Goal: Information Seeking & Learning: Learn about a topic

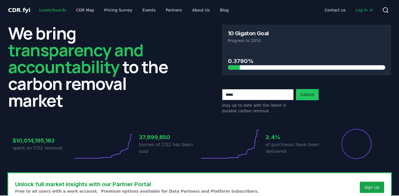
click at [49, 10] on link "Leaderboards" at bounding box center [53, 10] width 36 height 10
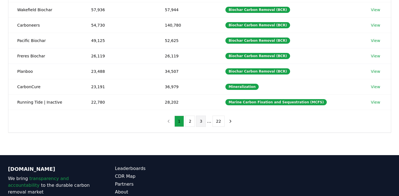
scroll to position [138, 0]
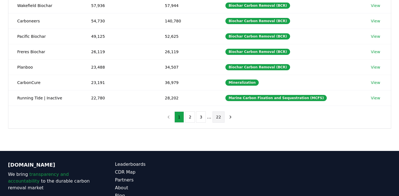
click at [220, 114] on button "22" at bounding box center [218, 116] width 12 height 11
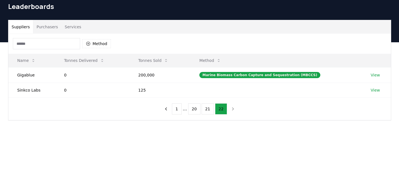
scroll to position [0, 0]
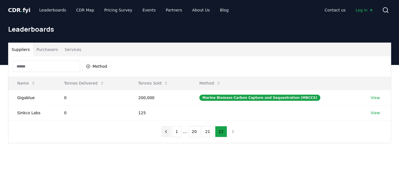
click at [164, 132] on button "previous page" at bounding box center [166, 131] width 10 height 11
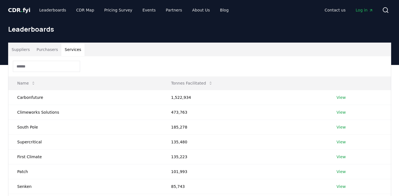
click at [71, 51] on button "Services" at bounding box center [72, 49] width 23 height 13
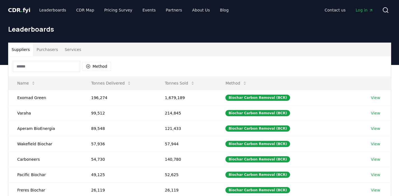
click at [17, 51] on button "Suppliers" at bounding box center [20, 49] width 25 height 13
